Goal: Transaction & Acquisition: Book appointment/travel/reservation

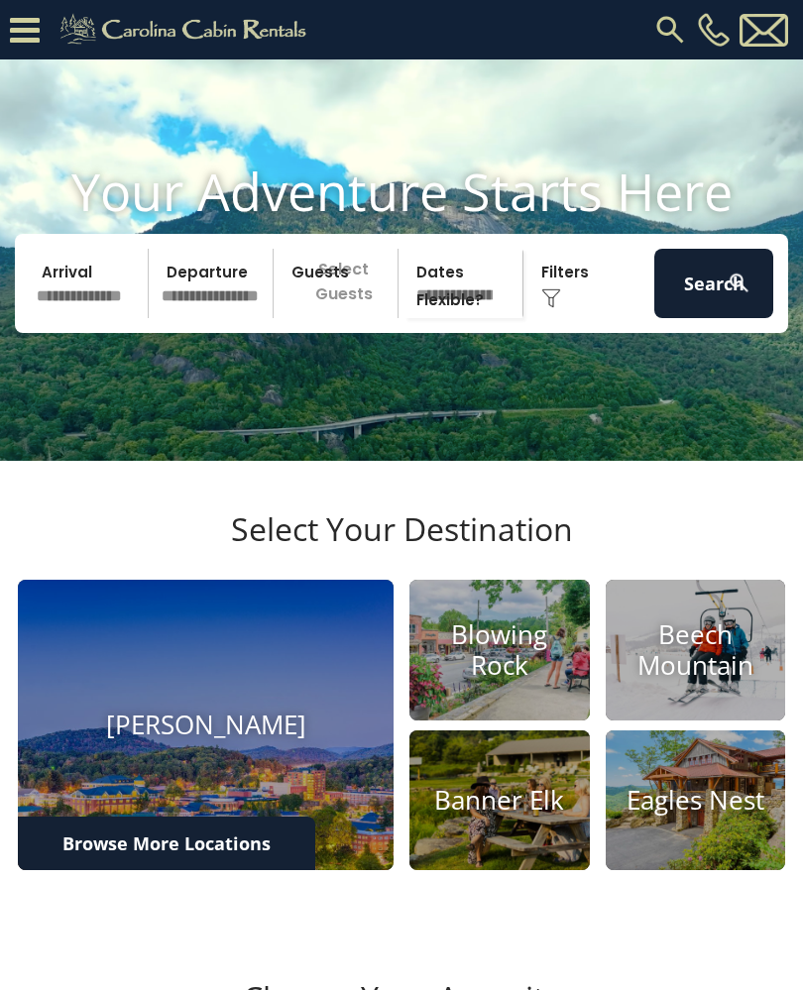
click at [316, 605] on img at bounding box center [499, 650] width 180 height 141
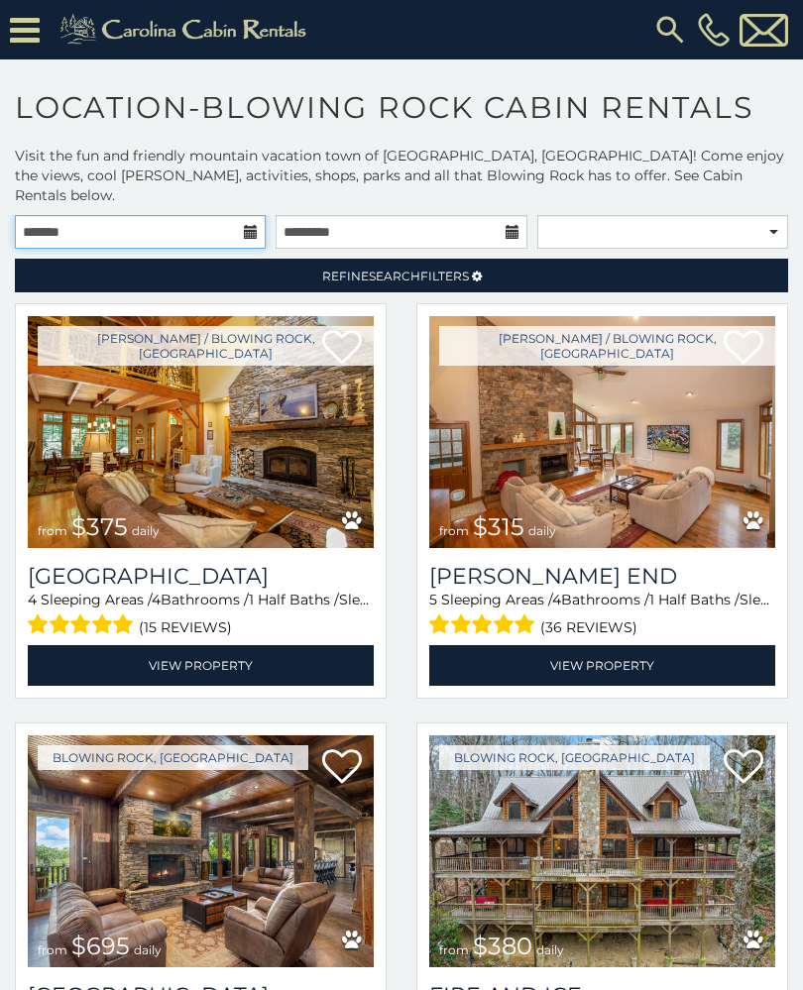
click at [243, 218] on input "text" at bounding box center [140, 232] width 251 height 34
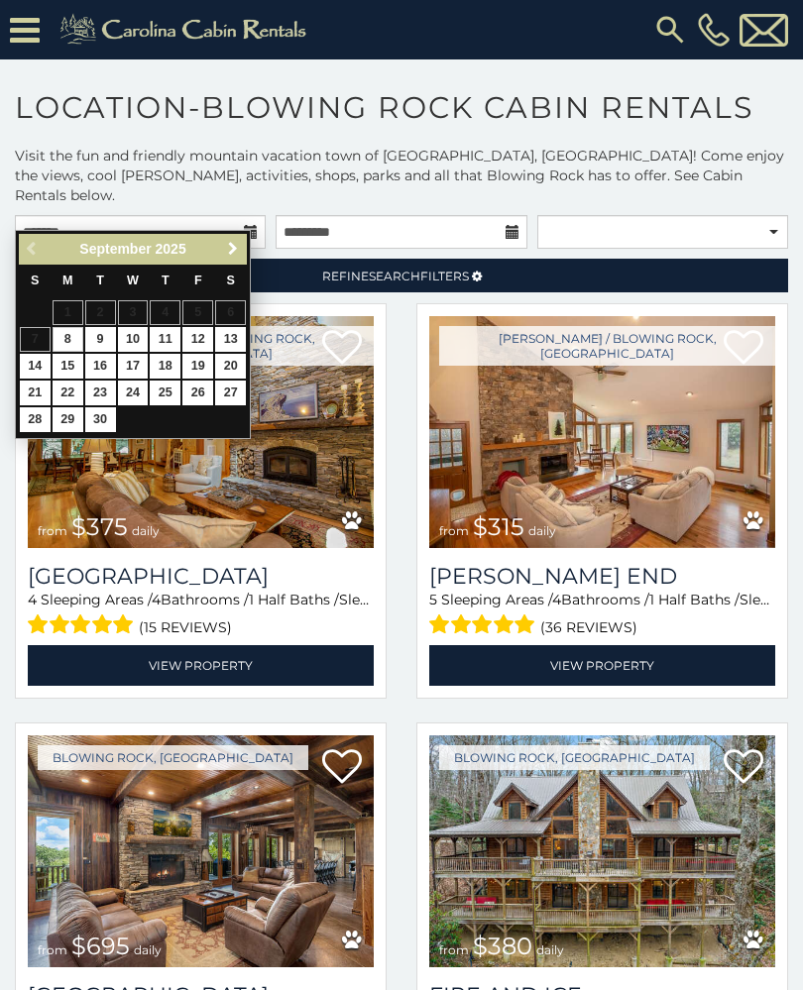
click at [231, 252] on span "Next" at bounding box center [233, 249] width 16 height 16
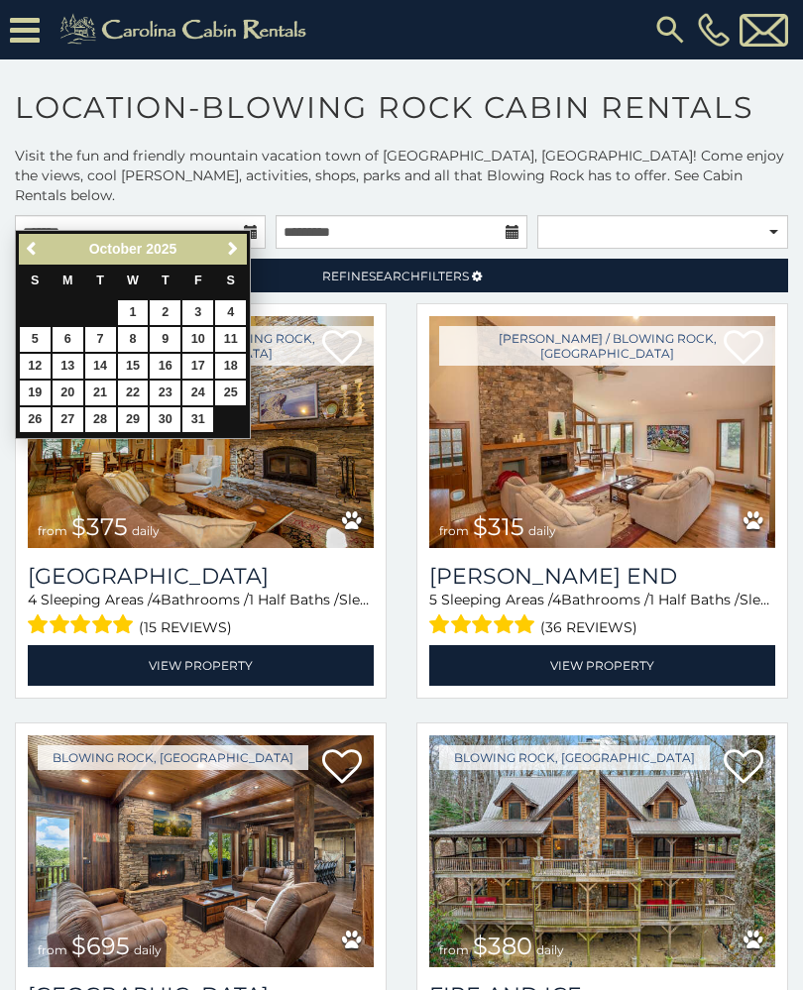
click at [237, 256] on span "Next" at bounding box center [233, 249] width 16 height 16
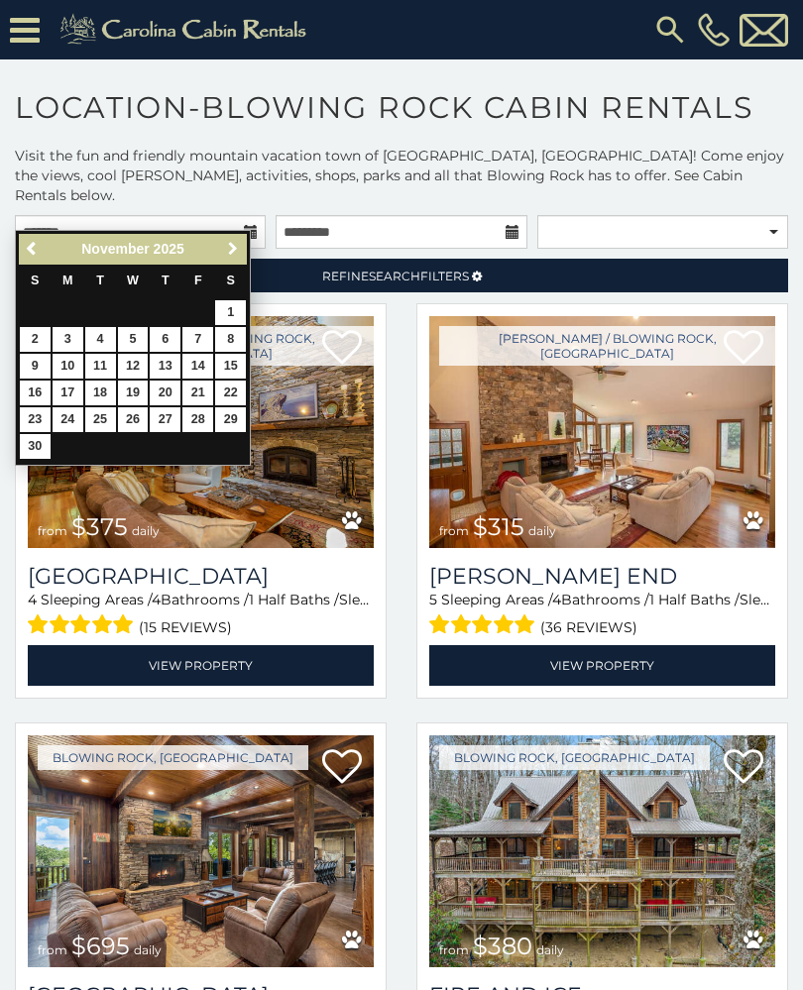
click at [228, 251] on span "Next" at bounding box center [233, 249] width 16 height 16
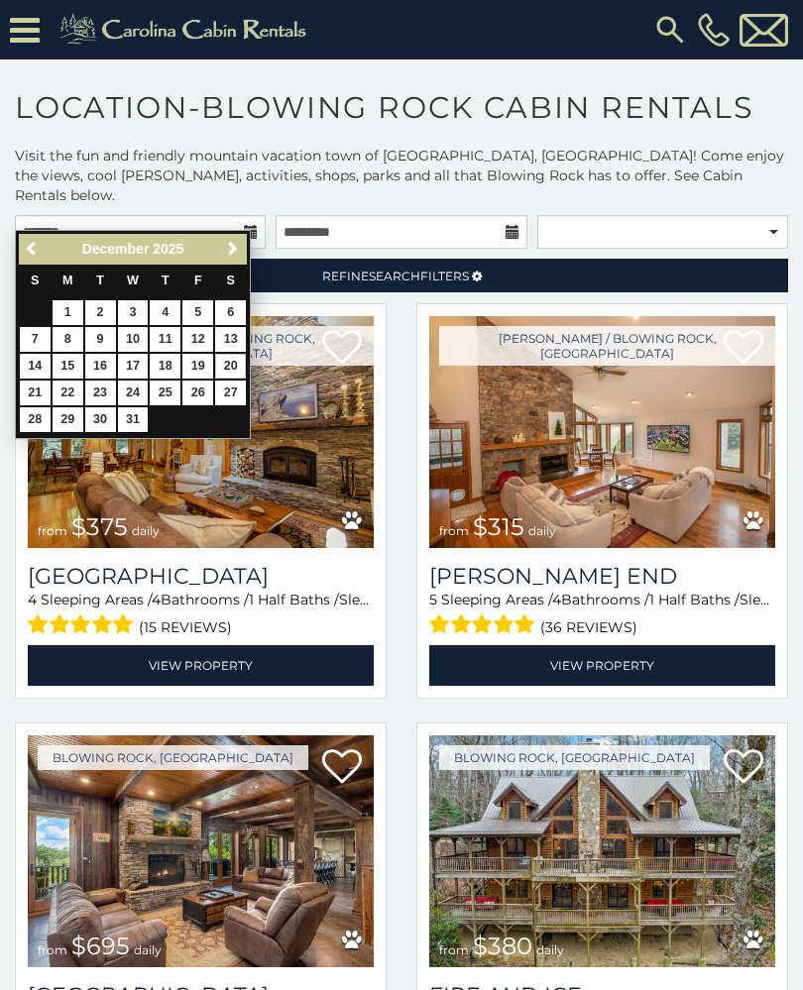
click at [234, 364] on link "20" at bounding box center [230, 366] width 31 height 25
type input "**********"
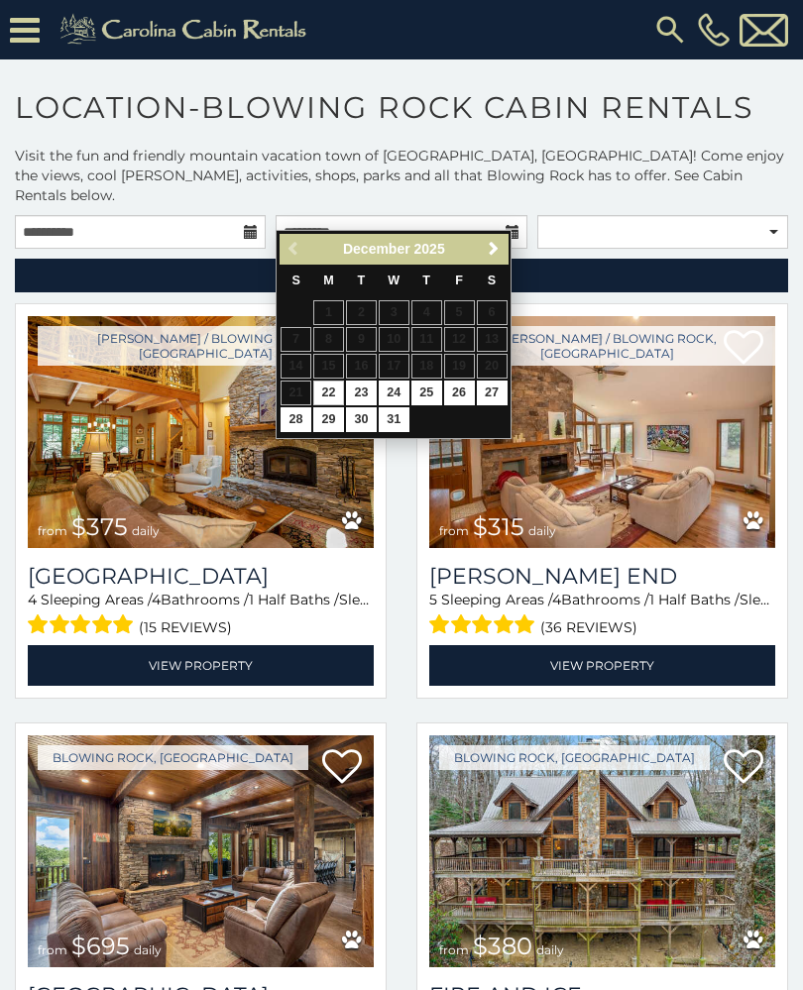
click at [283, 254] on div "Previous Next [DATE]" at bounding box center [393, 249] width 228 height 31
click at [243, 215] on input "**********" at bounding box center [140, 232] width 251 height 34
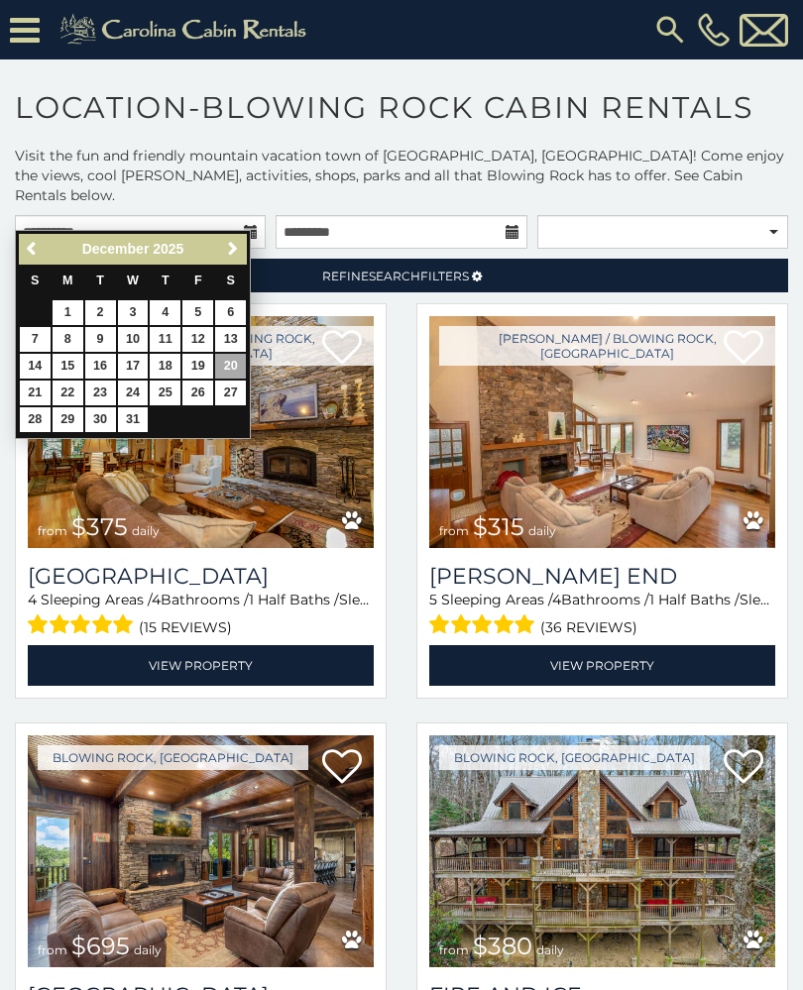
click at [400, 269] on span "Search" at bounding box center [395, 276] width 52 height 15
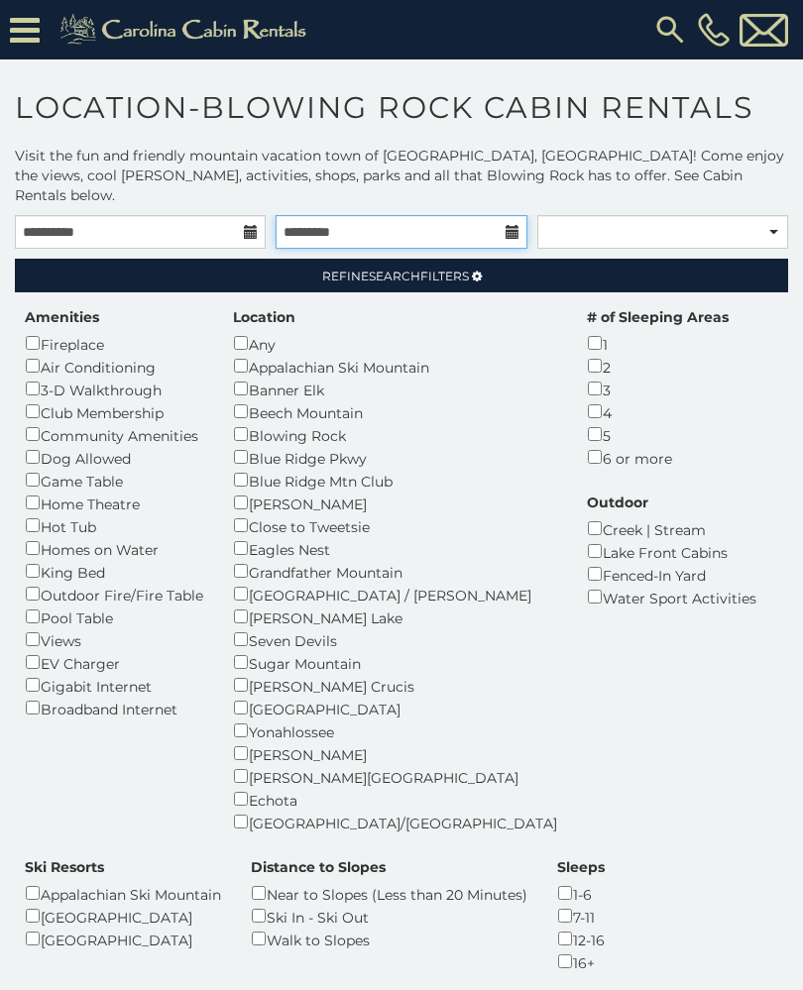
click at [502, 215] on input "text" at bounding box center [401, 232] width 251 height 34
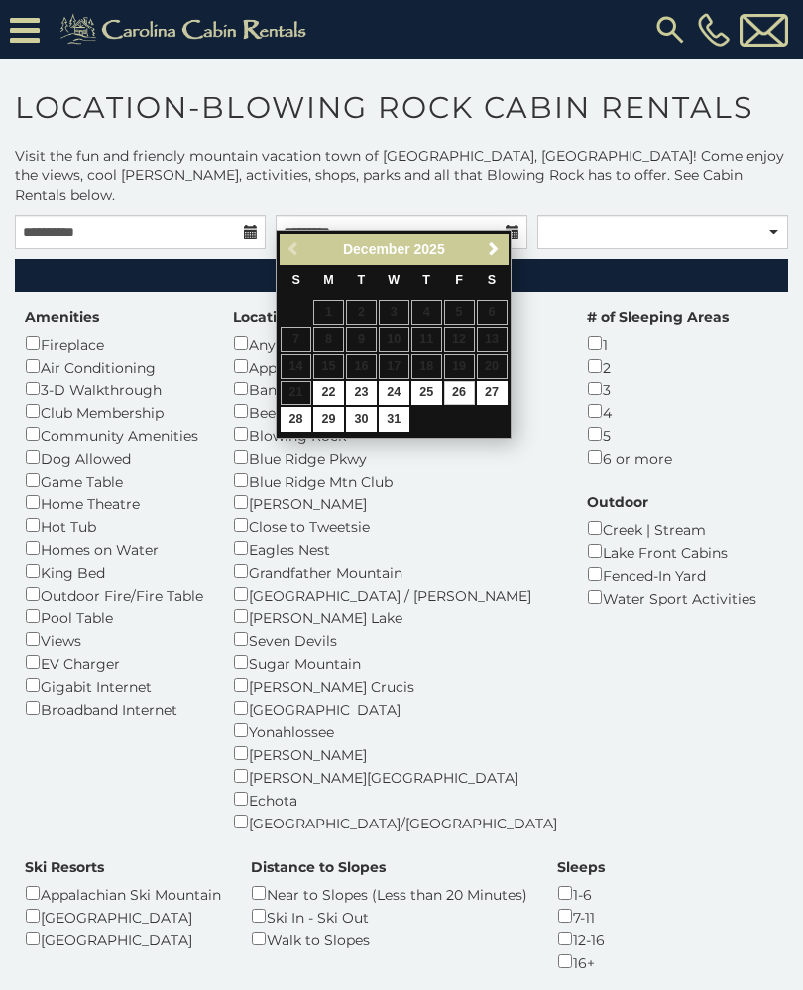
click at [449, 390] on link "26" at bounding box center [459, 393] width 31 height 25
type input "**********"
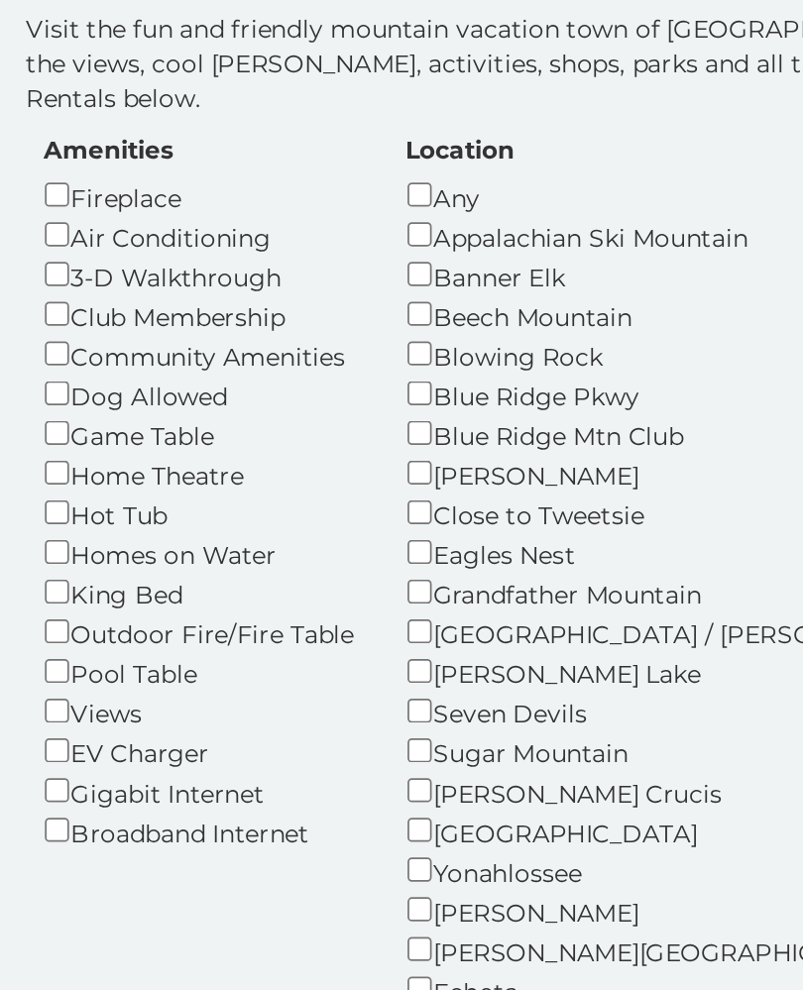
scroll to position [99, 0]
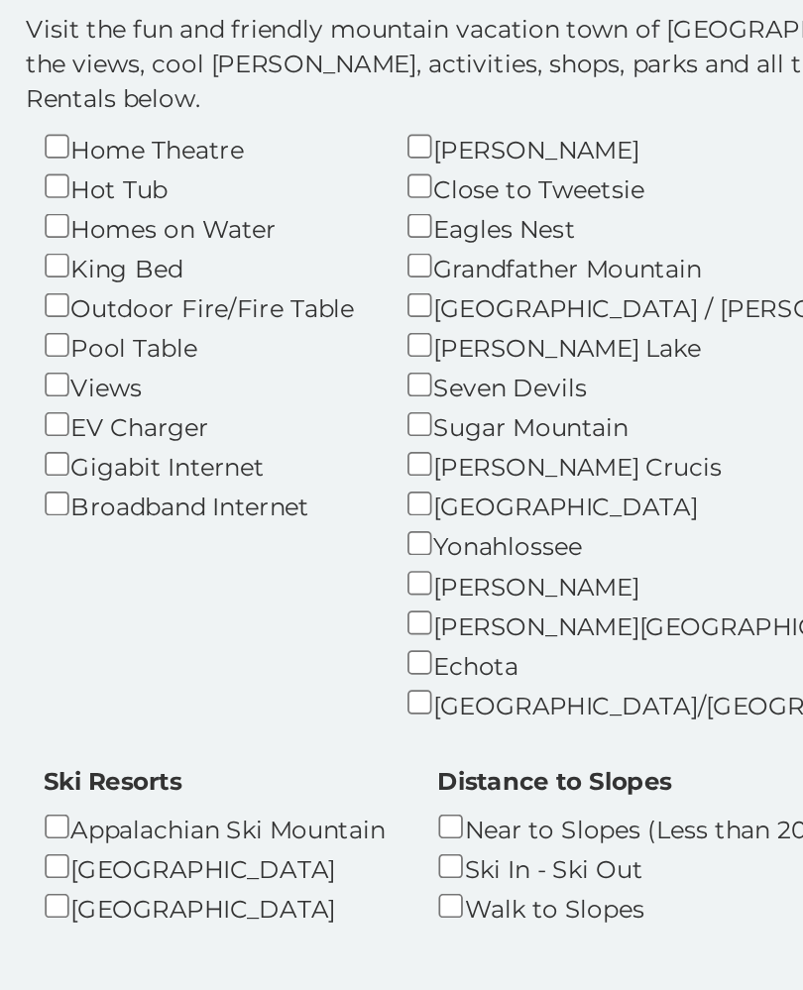
scroll to position [292, 0]
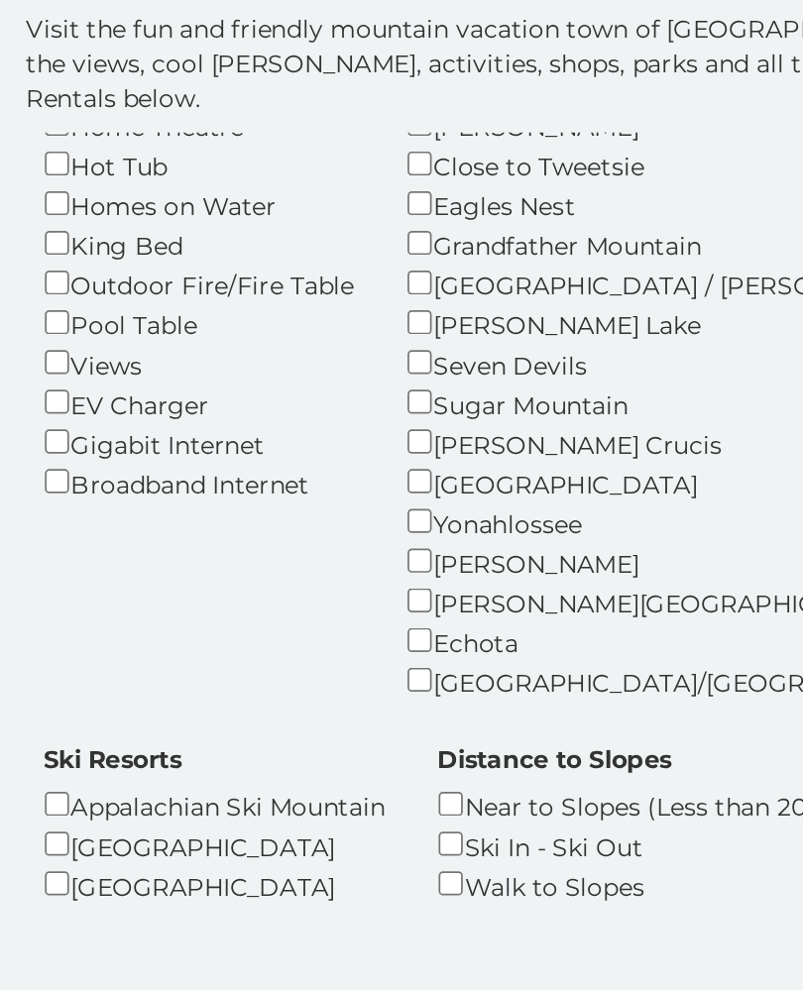
click at [557, 629] on div "1-6" at bounding box center [581, 640] width 48 height 23
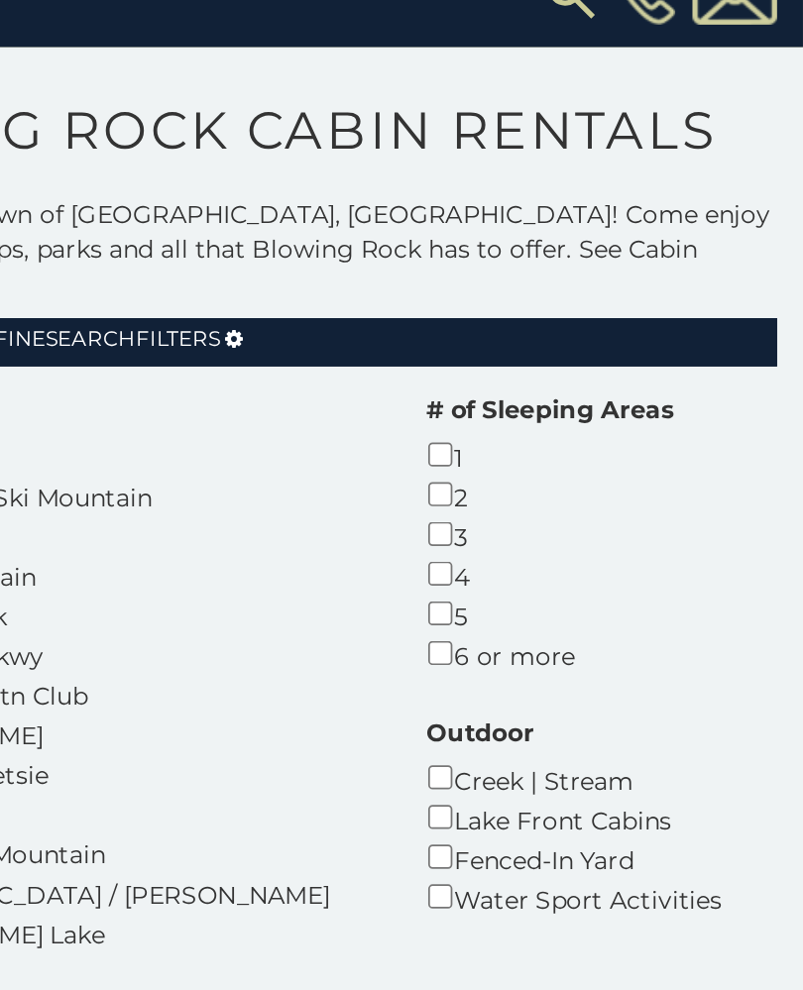
scroll to position [32, 0]
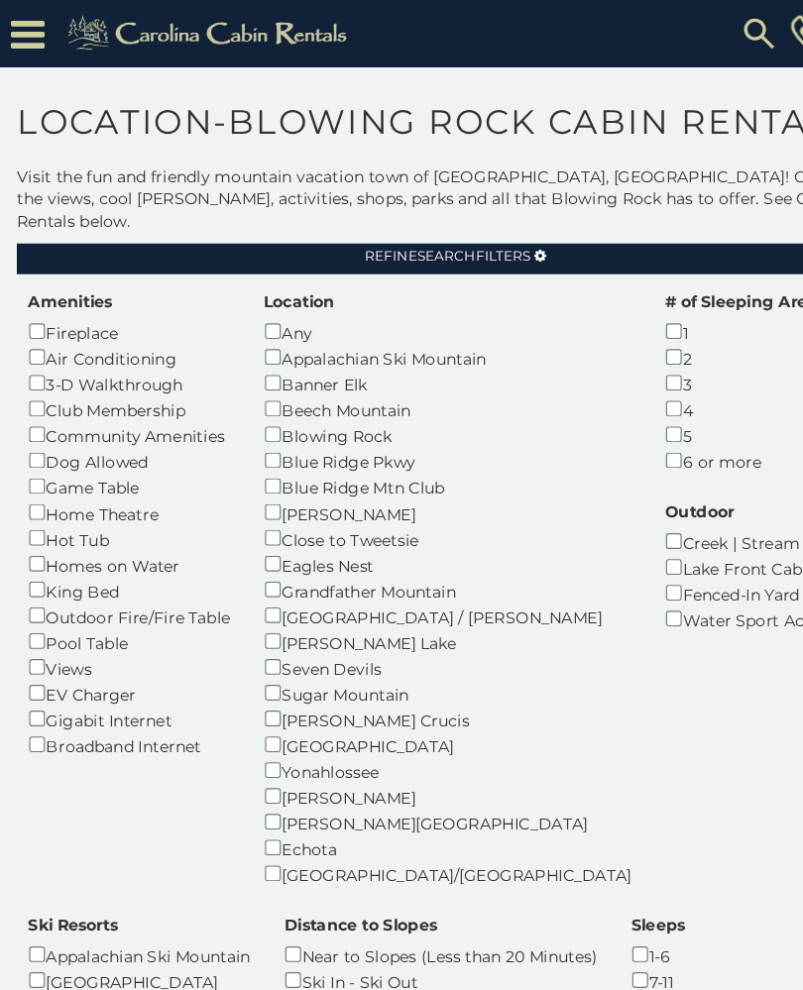
scroll to position [50, 0]
